Goal: Information Seeking & Learning: Learn about a topic

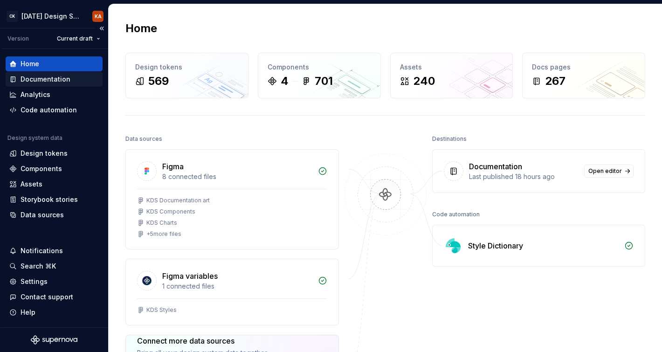
click at [54, 82] on div "Documentation" at bounding box center [46, 79] width 50 height 9
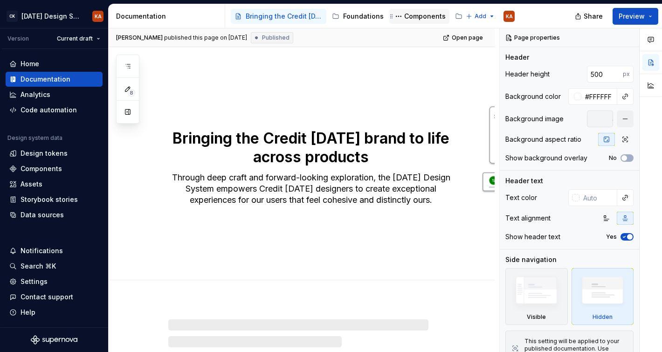
click at [413, 10] on div "Components" at bounding box center [419, 16] width 60 height 15
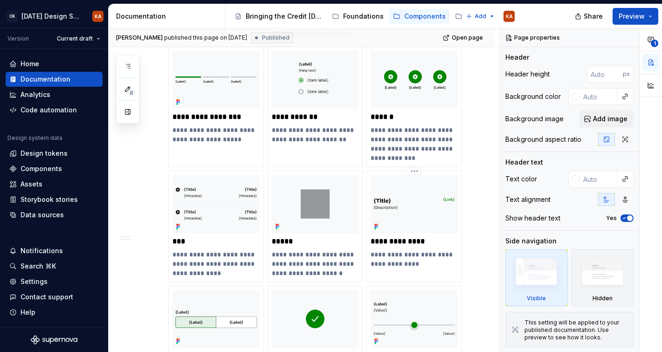
scroll to position [1661, 0]
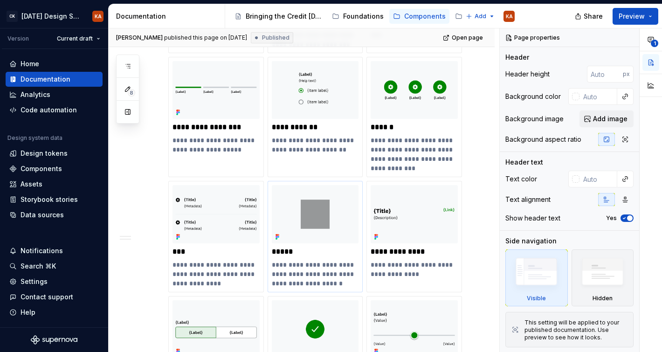
type textarea "*"
